Goal: Transaction & Acquisition: Purchase product/service

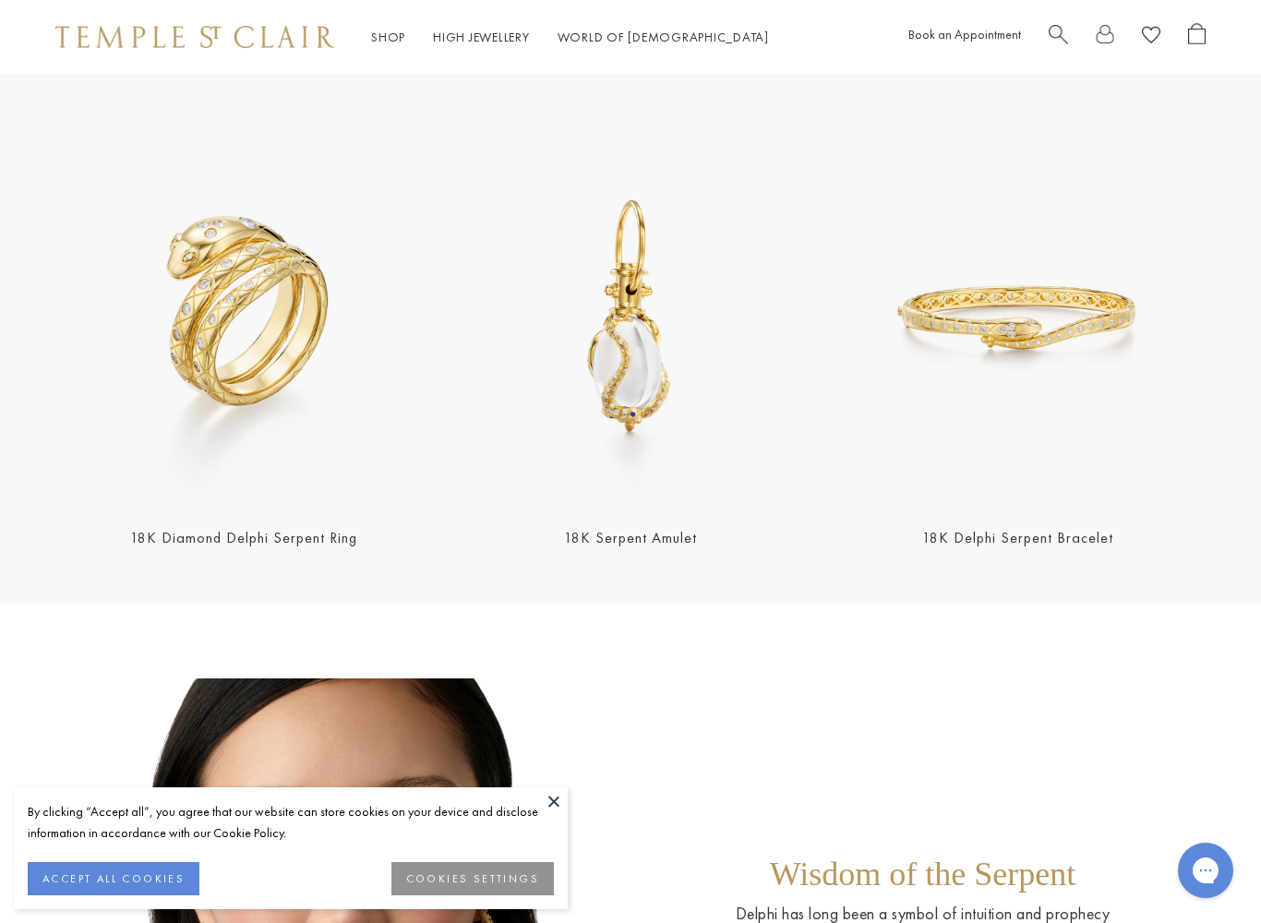
scroll to position [511, 0]
click at [185, 367] on img at bounding box center [243, 319] width 376 height 376
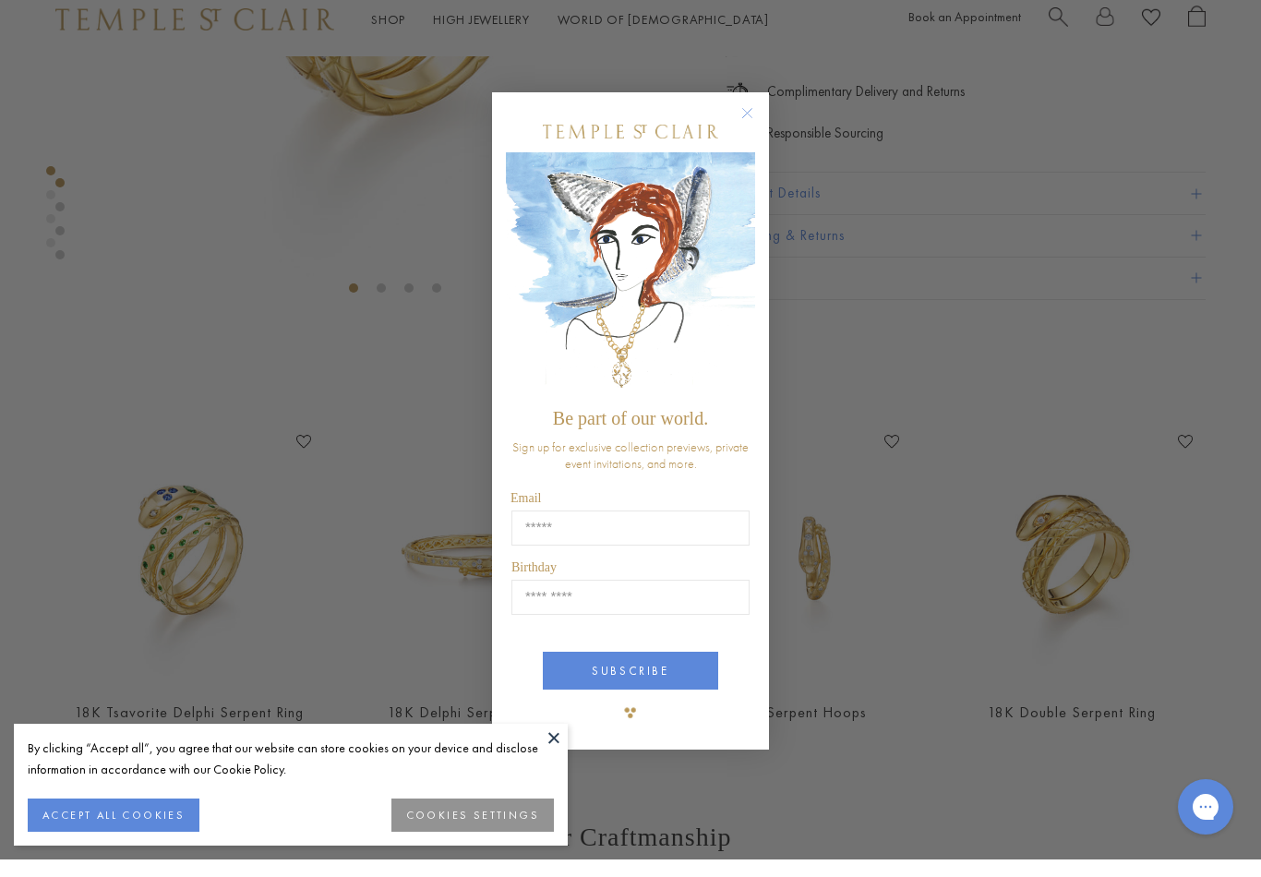
scroll to position [386, 0]
click at [745, 120] on circle "Close dialog" at bounding box center [748, 131] width 22 height 22
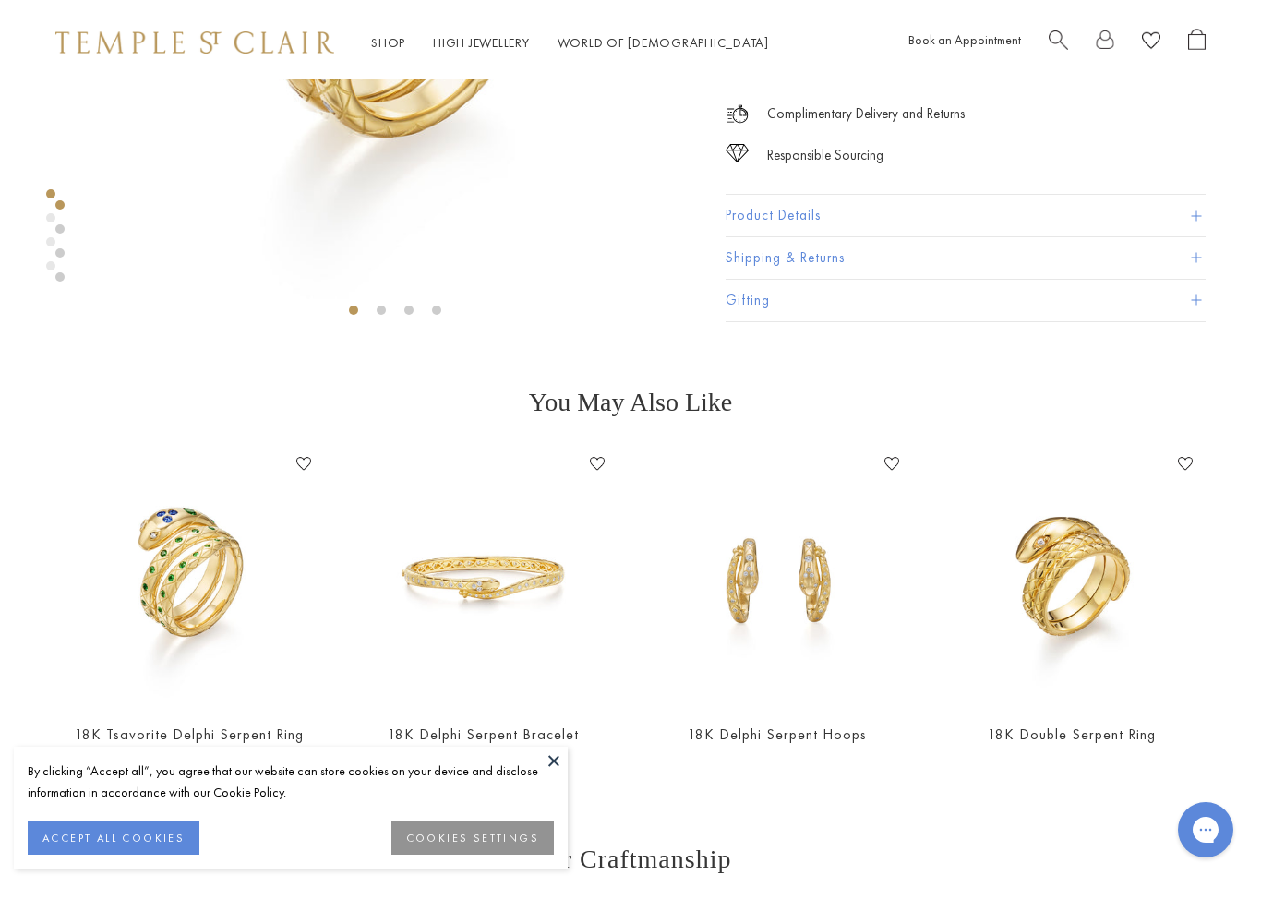
scroll to position [404, 0]
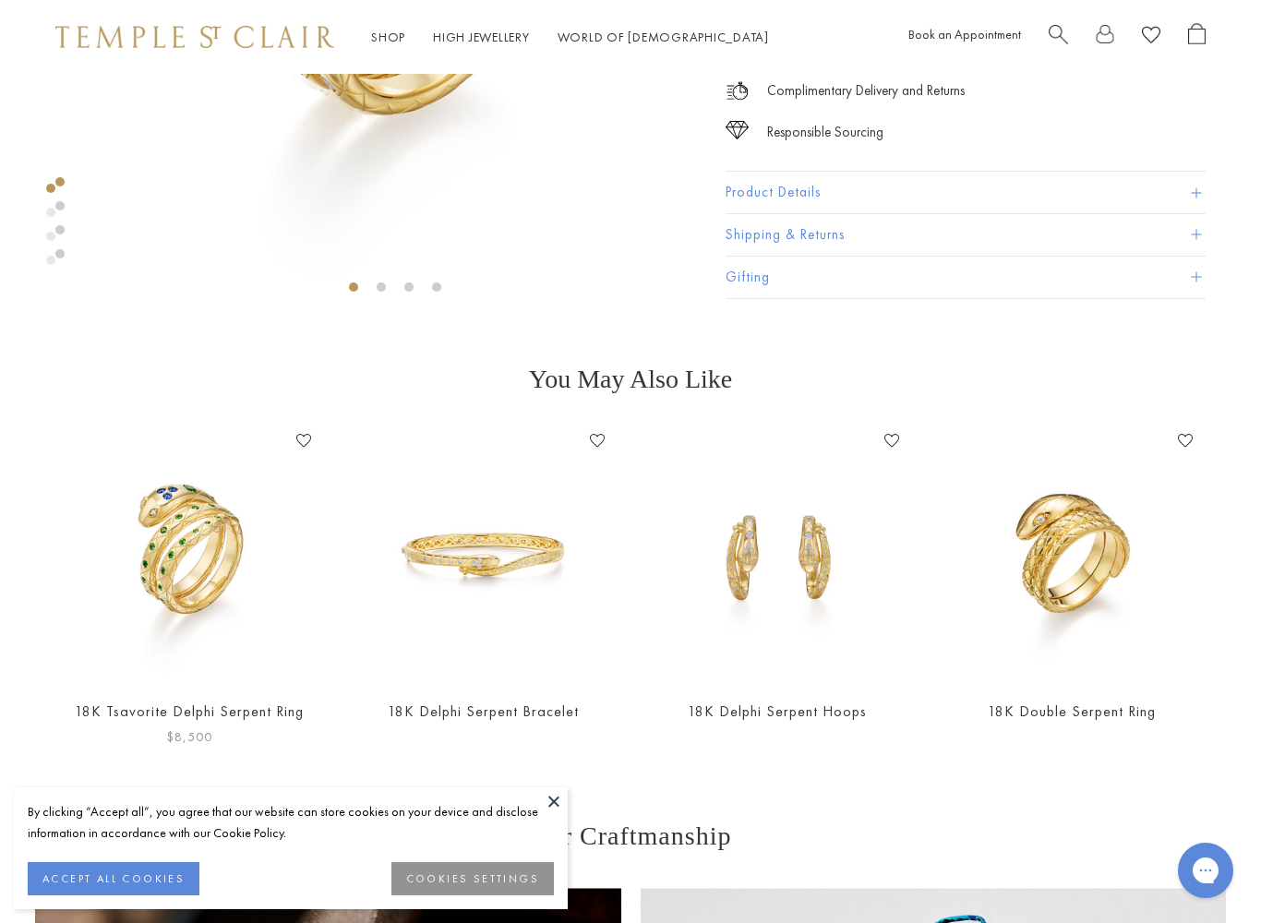
click at [163, 561] on img at bounding box center [190, 556] width 258 height 258
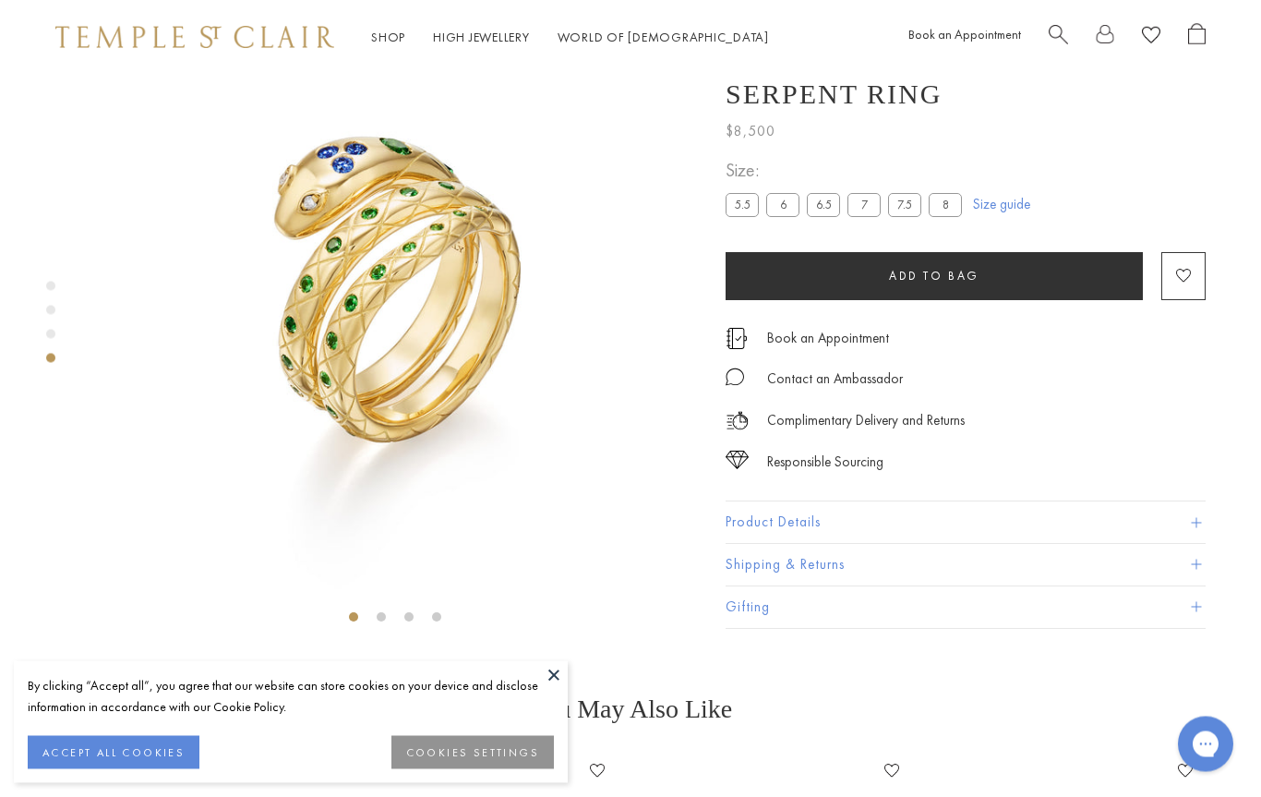
scroll to position [74, 0]
click at [956, 203] on label "8" at bounding box center [945, 205] width 33 height 23
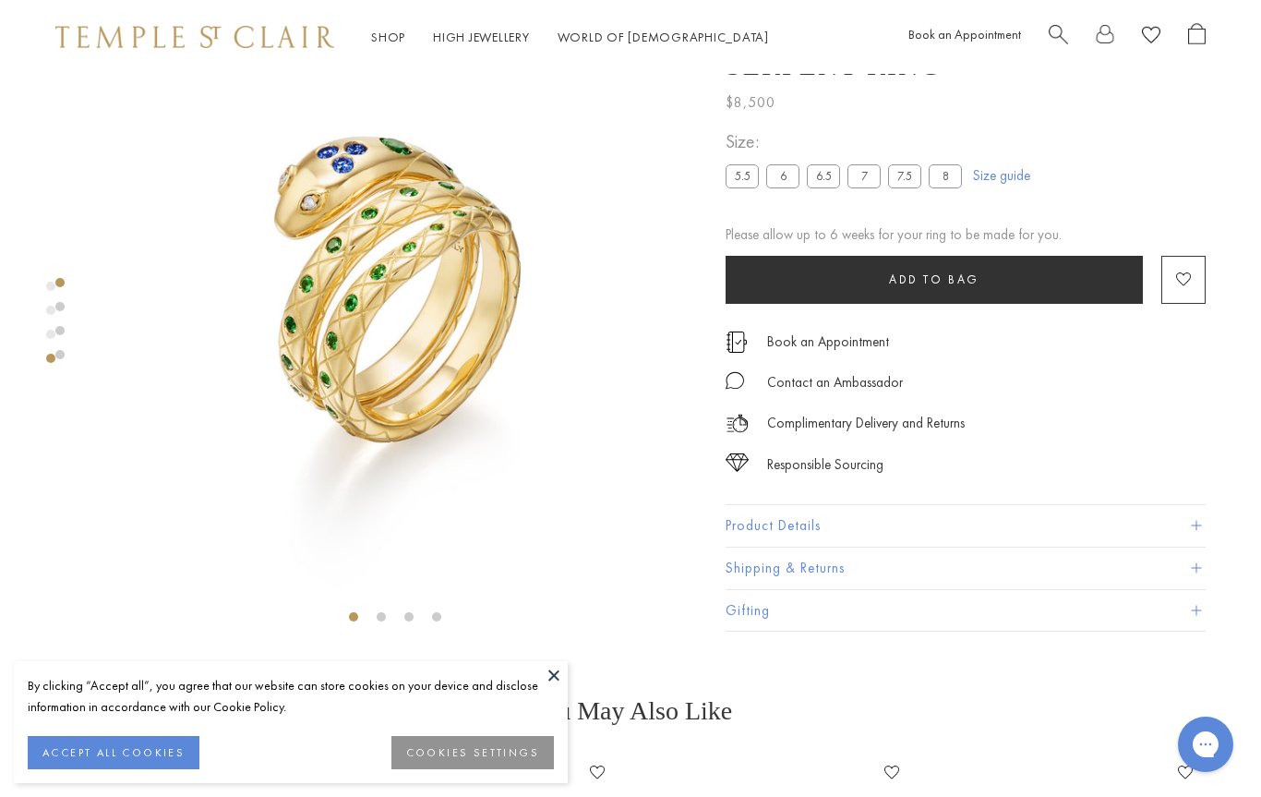
click at [1199, 522] on span at bounding box center [1196, 526] width 10 height 10
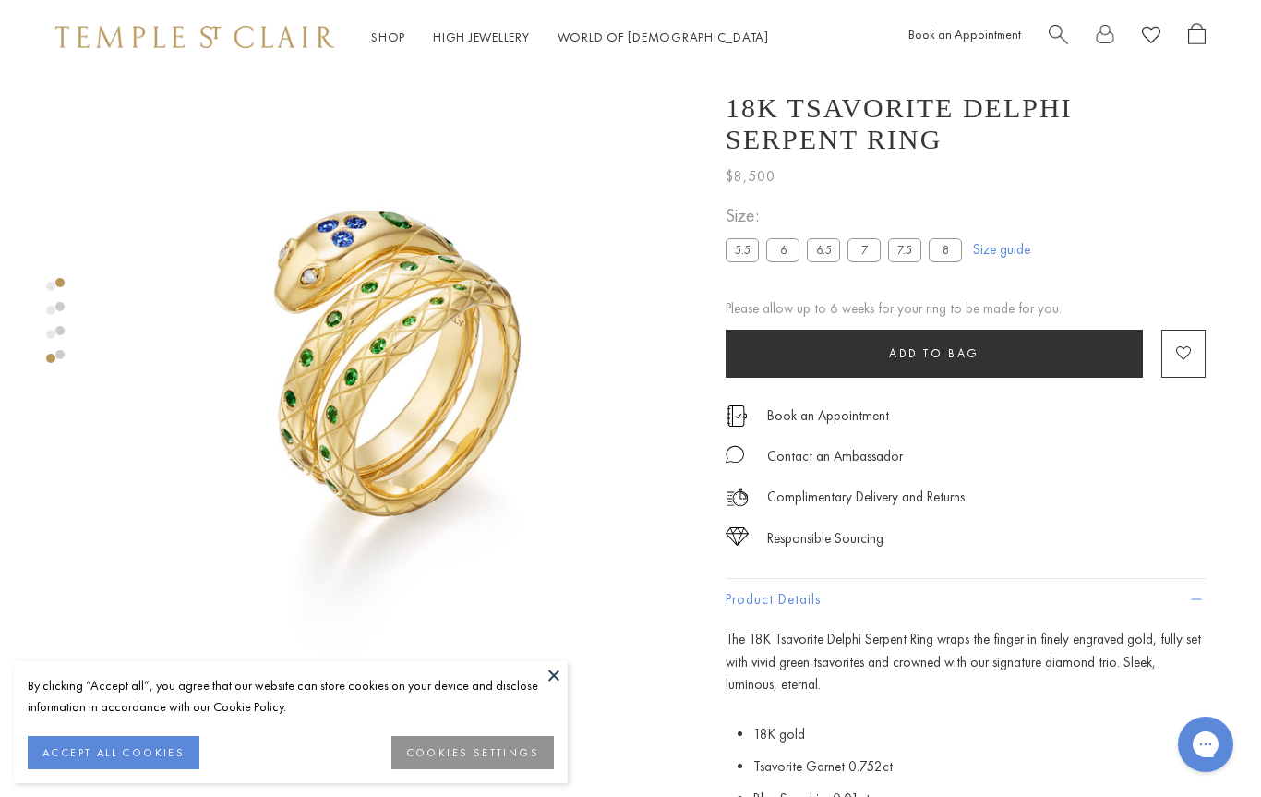
click at [1017, 252] on link "Size guide" at bounding box center [1001, 249] width 57 height 18
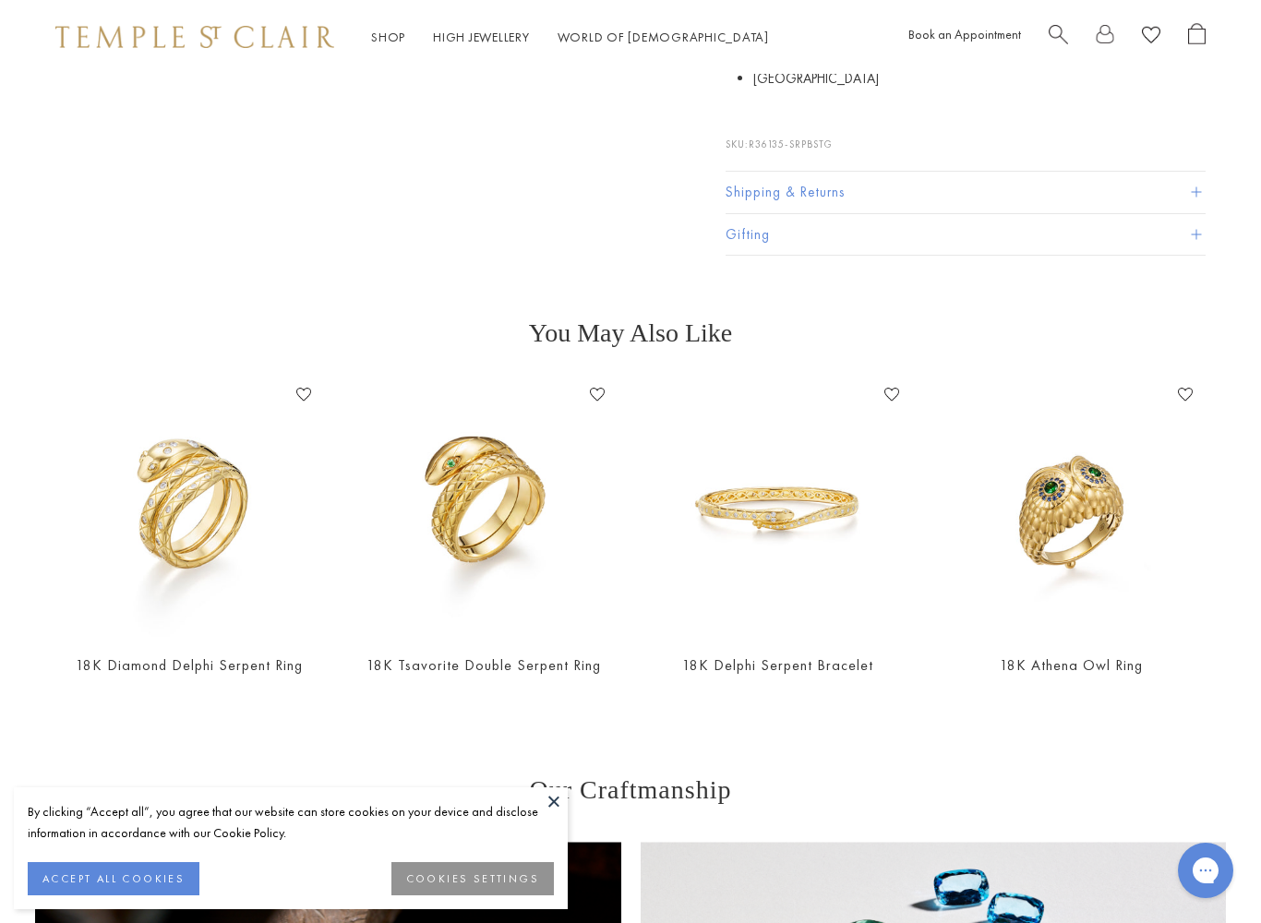
scroll to position [819, 0]
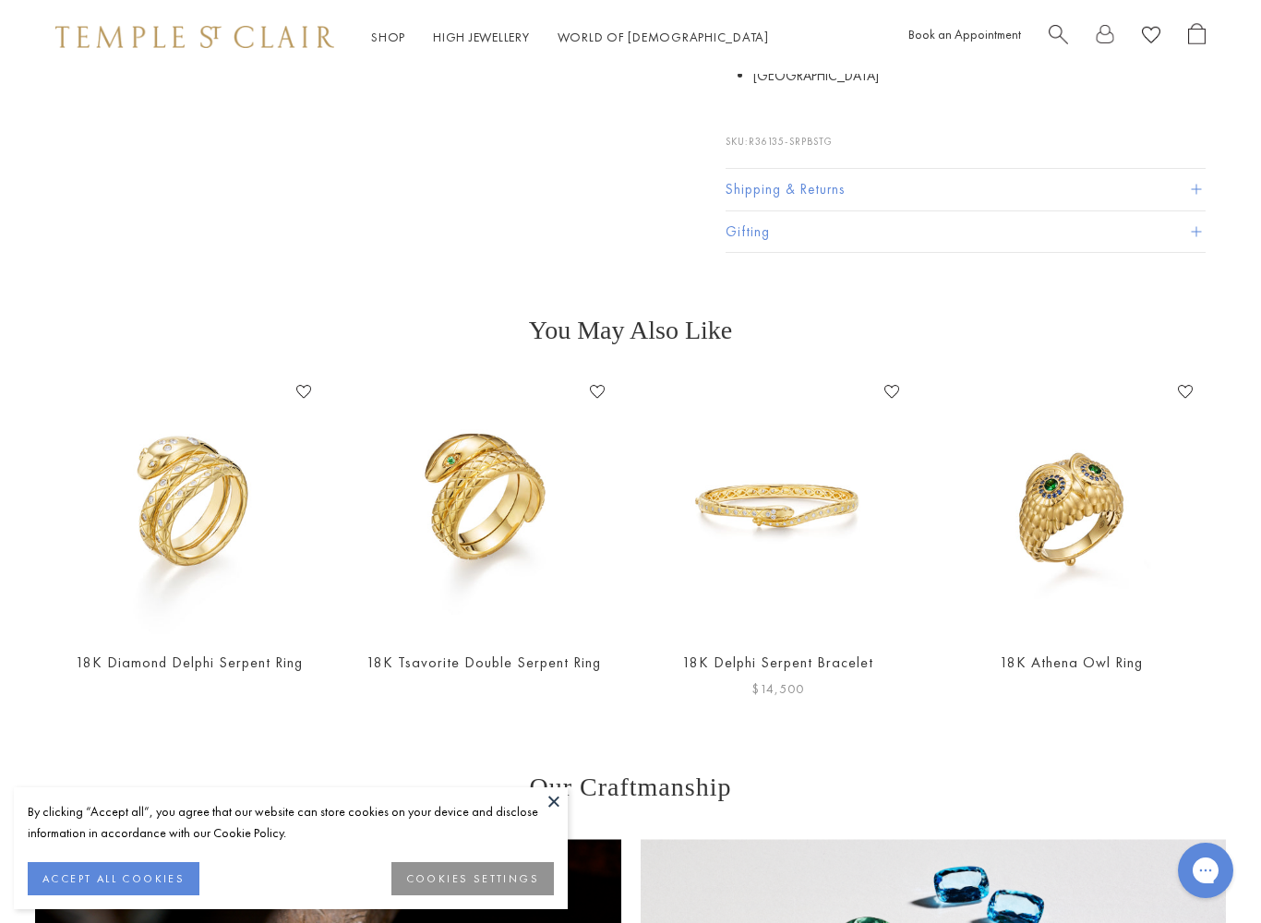
click at [731, 515] on img at bounding box center [778, 507] width 258 height 258
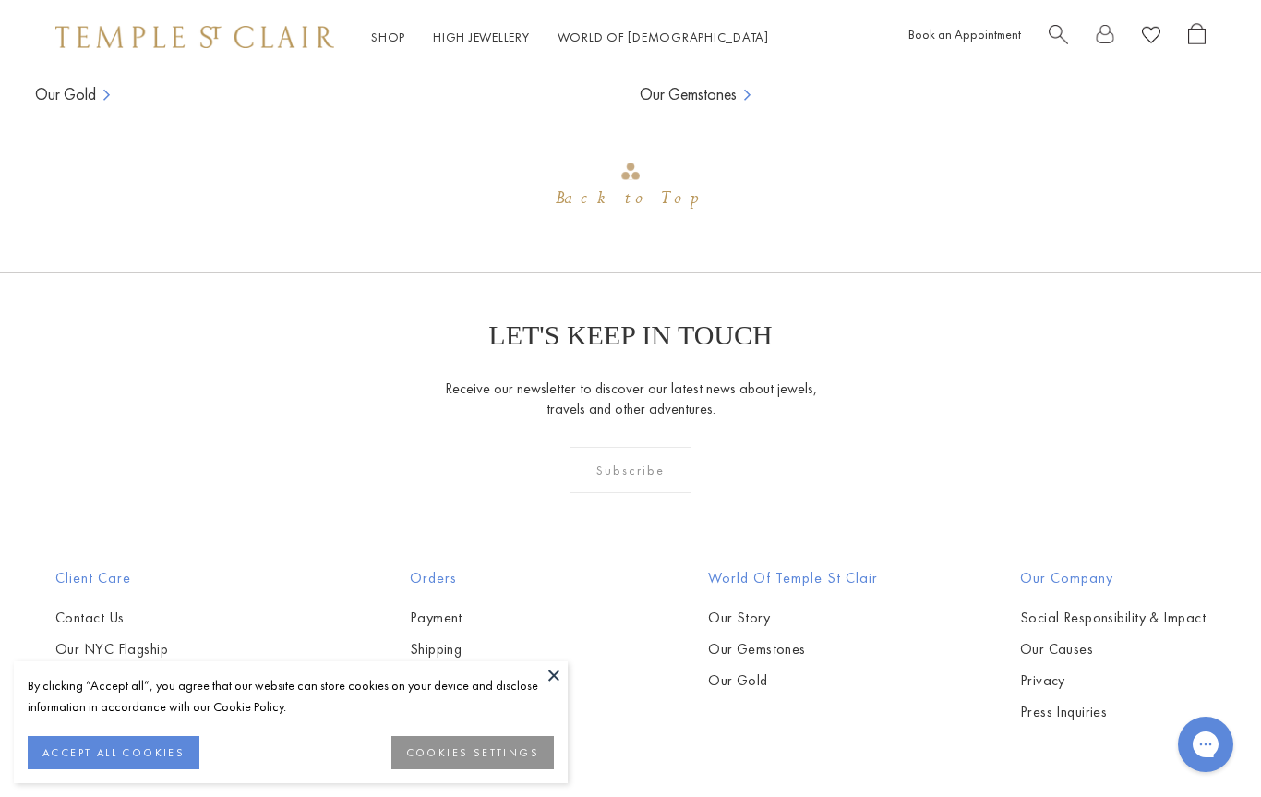
scroll to position [2981, 0]
